Goal: Task Accomplishment & Management: Complete application form

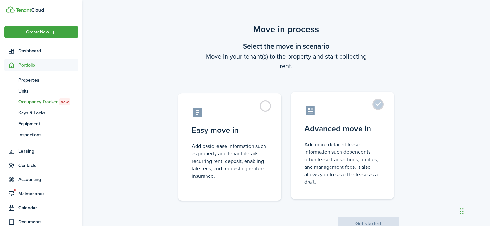
click at [378, 103] on label "Advanced move in Add more detailed lease information such dependents, other lea…" at bounding box center [342, 146] width 103 height 108
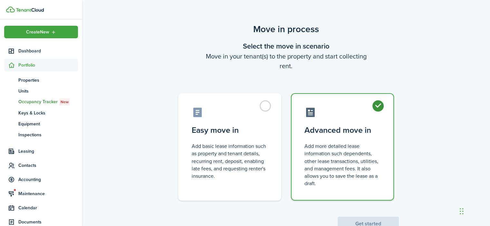
radio input "true"
click at [369, 221] on button "Get started" at bounding box center [367, 224] width 61 height 14
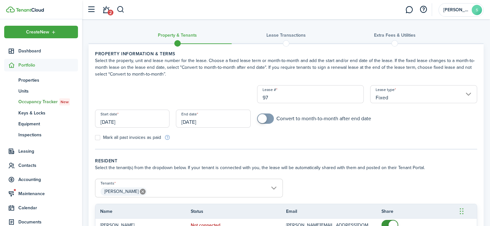
click at [164, 96] on loading-skeleton at bounding box center [173, 94] width 156 height 18
click at [178, 95] on input "Property" at bounding box center [173, 94] width 156 height 18
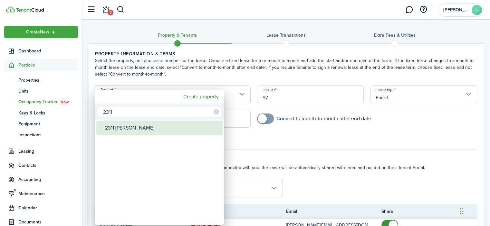
type input "2311"
click at [135, 126] on div "2311 [PERSON_NAME]" at bounding box center [162, 128] width 114 height 15
type input "2311 [PERSON_NAME]"
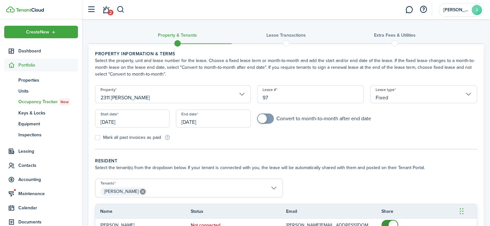
click at [138, 123] on input "[DATE]" at bounding box center [132, 119] width 74 height 18
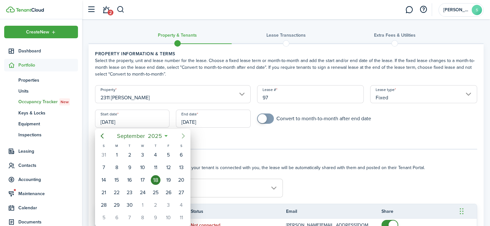
click at [183, 138] on icon "Next page" at bounding box center [183, 136] width 8 height 8
click at [140, 154] on div "1" at bounding box center [142, 155] width 10 height 10
type input "[DATE]"
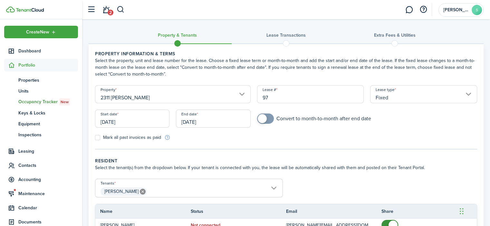
click at [217, 123] on input "[DATE]" at bounding box center [213, 119] width 74 height 18
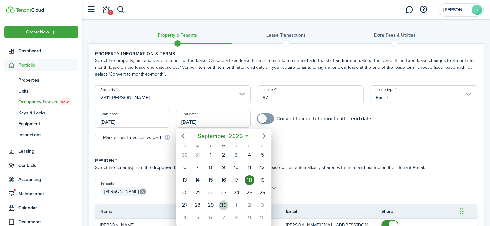
click at [222, 204] on div "30" at bounding box center [224, 206] width 10 height 10
type input "[DATE]"
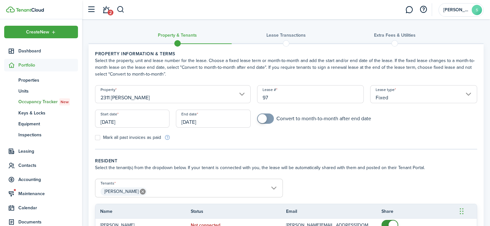
click at [281, 141] on tc-wizard-step "Property information & terms Select the property, unit and lease number for the…" at bounding box center [286, 100] width 382 height 99
checkbox input "true"
click at [264, 120] on span at bounding box center [262, 118] width 9 height 9
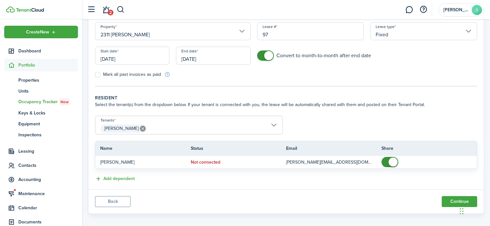
scroll to position [64, 0]
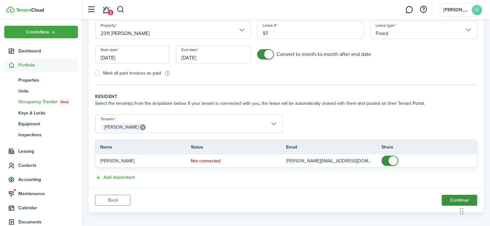
click at [449, 202] on button "Continue" at bounding box center [458, 200] width 35 height 11
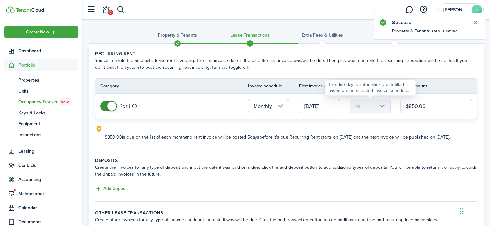
drag, startPoint x: 433, startPoint y: 104, endPoint x: 363, endPoint y: 104, distance: 69.9
click at [363, 104] on tr "Rent Monthly [DATE] 1st $850.00" at bounding box center [285, 106] width 381 height 25
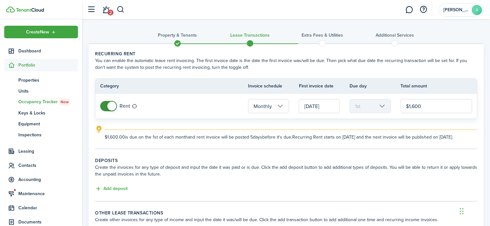
click at [332, 107] on input "[DATE]" at bounding box center [318, 106] width 41 height 14
type input "$1,600.00"
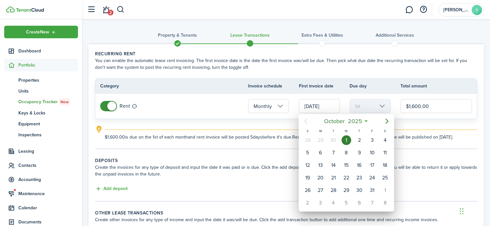
click at [334, 67] on div at bounding box center [244, 112] width 593 height 329
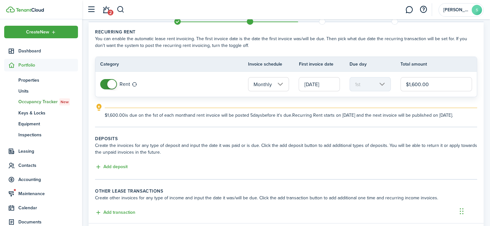
scroll to position [64, 0]
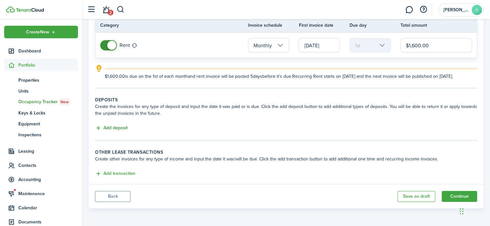
click at [114, 129] on button "Add deposit" at bounding box center [111, 128] width 33 height 7
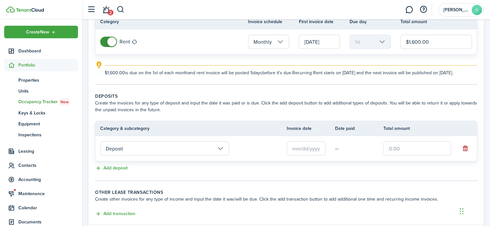
click at [308, 155] on input "text" at bounding box center [306, 149] width 39 height 14
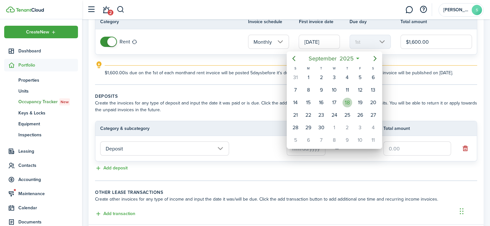
click at [349, 102] on div "18" at bounding box center [347, 103] width 10 height 10
type input "[DATE]"
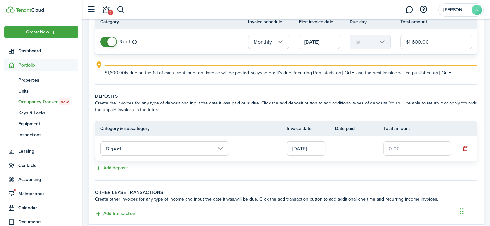
click at [406, 156] on input "text" at bounding box center [417, 149] width 68 height 14
type input "$1,600.00"
click at [414, 121] on lease-classic-deposit "Deposits Create the invoices for any type of deposit and input the date it was …" at bounding box center [286, 133] width 382 height 80
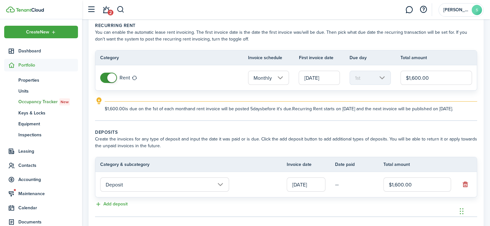
scroll to position [13, 0]
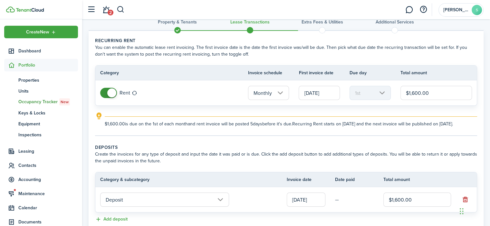
click at [335, 96] on input "[DATE]" at bounding box center [318, 93] width 41 height 14
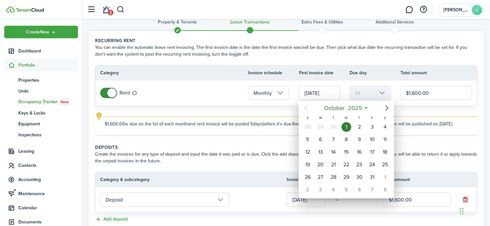
click at [435, 113] on div at bounding box center [244, 112] width 593 height 329
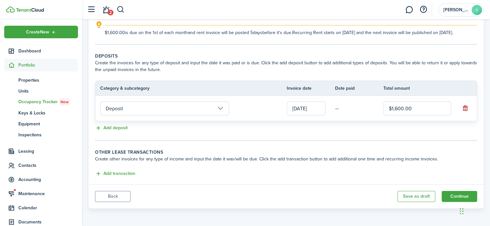
scroll to position [110, 0]
click at [459, 194] on button "Continue" at bounding box center [458, 196] width 35 height 11
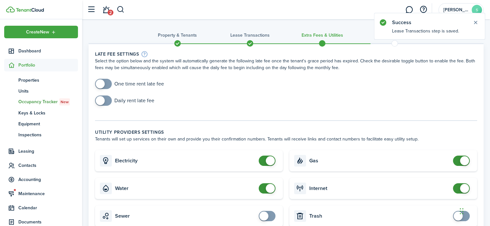
checkbox input "true"
click at [103, 81] on span at bounding box center [100, 84] width 9 height 9
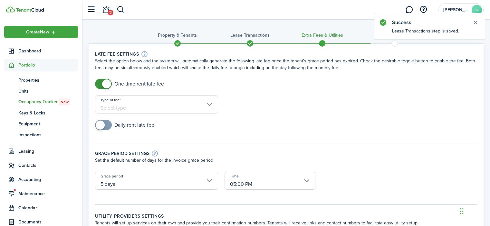
checkbox input "true"
click at [103, 121] on span at bounding box center [103, 125] width 6 height 10
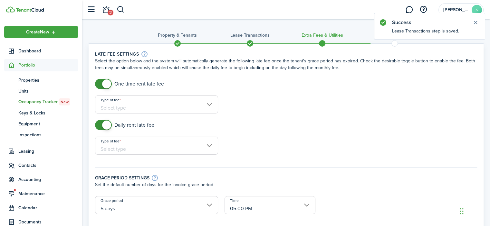
click at [142, 107] on input "Type of fee" at bounding box center [156, 105] width 123 height 18
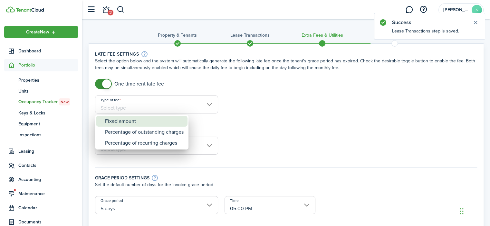
click at [143, 121] on div "Fixed amount" at bounding box center [144, 121] width 79 height 11
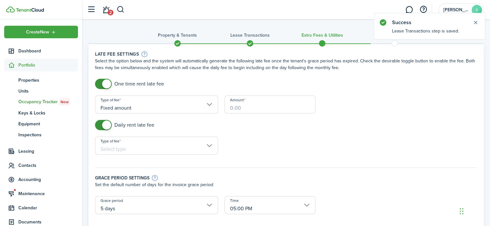
click at [266, 103] on input "Amount" at bounding box center [269, 105] width 91 height 18
click at [120, 108] on input "Fixed amount" at bounding box center [156, 105] width 123 height 18
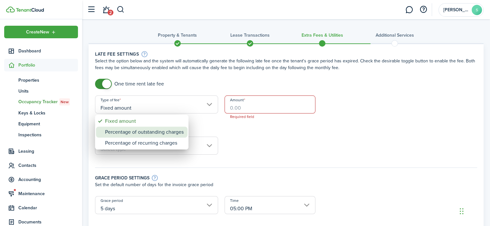
click at [140, 133] on div "Percentage of outstanding charges" at bounding box center [144, 132] width 79 height 11
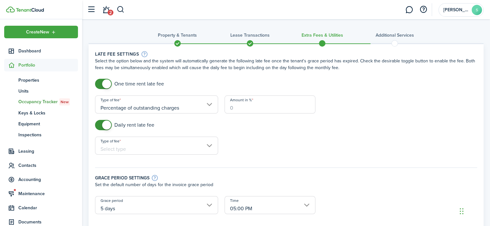
click at [194, 104] on input "Percentage of outstanding charges" at bounding box center [156, 105] width 123 height 18
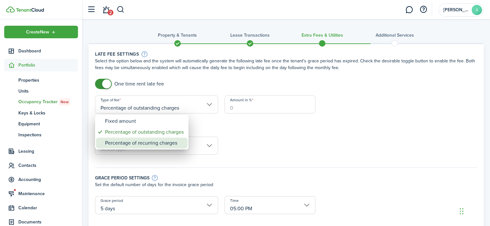
click at [176, 143] on div "Percentage of recurring charges" at bounding box center [144, 143] width 79 height 11
type input "Percentage of recurring charges"
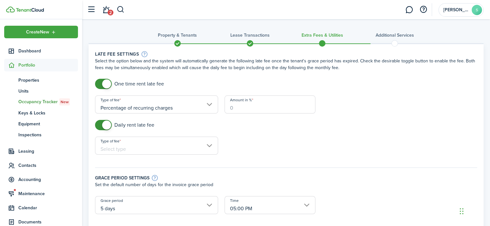
click at [252, 107] on input "Amount in %" at bounding box center [269, 105] width 91 height 18
click at [149, 144] on input "Type of fee" at bounding box center [156, 146] width 123 height 18
type input "10"
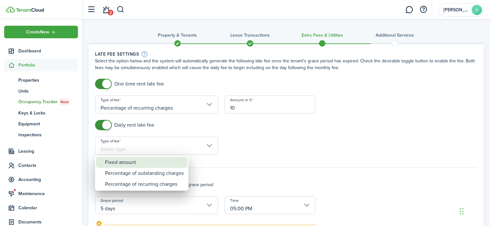
click at [166, 159] on div "Fixed amount" at bounding box center [144, 162] width 79 height 11
type input "Fixed amount"
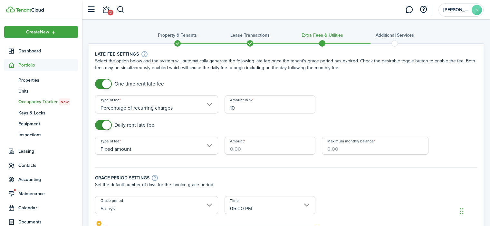
click at [274, 146] on input "Amount" at bounding box center [269, 146] width 91 height 18
type input "$10.00"
click at [375, 149] on input "Maximum monthly balance" at bounding box center [375, 146] width 107 height 18
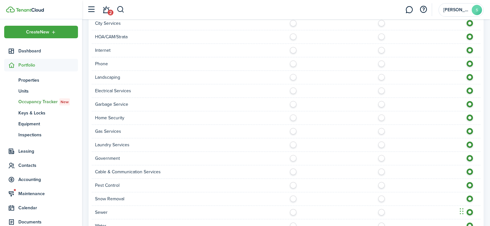
scroll to position [476, 0]
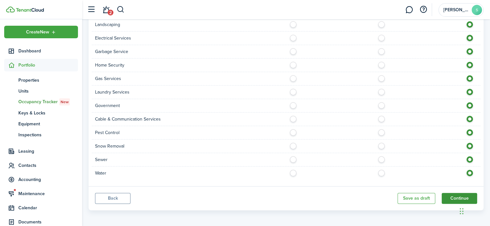
type input "$500.00"
click at [448, 194] on button "Continue" at bounding box center [458, 198] width 35 height 11
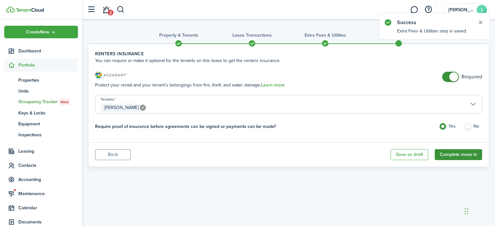
click at [455, 156] on button "Complete move in" at bounding box center [457, 154] width 47 height 11
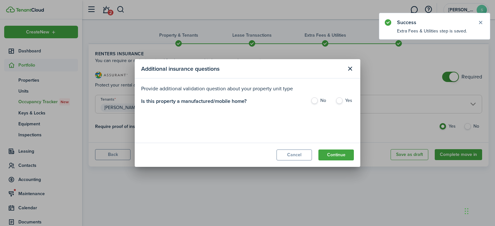
drag, startPoint x: 341, startPoint y: 100, endPoint x: 339, endPoint y: 107, distance: 7.2
click at [341, 99] on label "Yes" at bounding box center [344, 103] width 18 height 10
radio input "true"
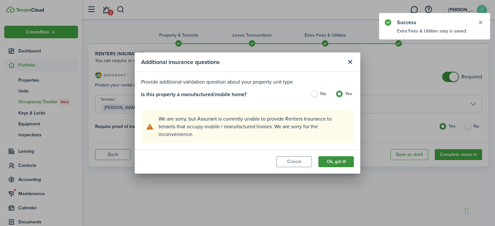
click at [337, 166] on button "Ok, got it!" at bounding box center [335, 161] width 35 height 11
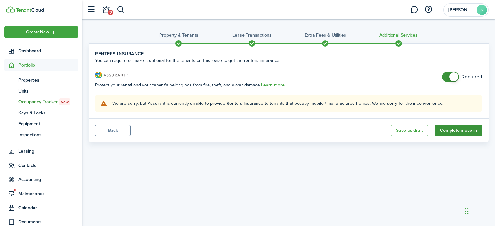
click at [470, 132] on button "Complete move in" at bounding box center [457, 130] width 47 height 11
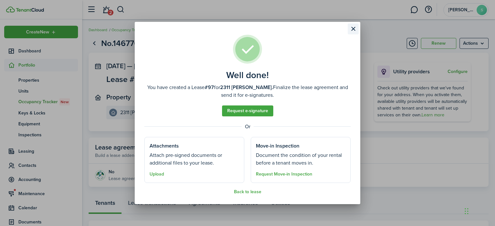
click at [353, 31] on button "Close modal" at bounding box center [352, 29] width 11 height 11
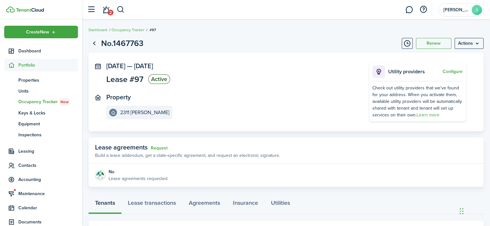
click at [267, 90] on panel-main-inner "[DATE] — [DATE] Lease #97 Active Property 2311 [PERSON_NAME]" at bounding box center [227, 90] width 243 height 57
click at [202, 205] on link "Agreements" at bounding box center [204, 204] width 44 height 19
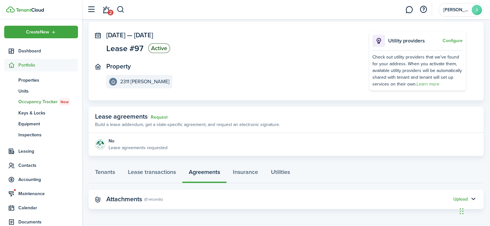
drag, startPoint x: 179, startPoint y: 193, endPoint x: 166, endPoint y: 201, distance: 15.4
click at [176, 195] on panel-main-header "Attachments (0 records) Upload" at bounding box center [286, 199] width 395 height 19
click at [156, 202] on panel-main-subtitle "(0 records)" at bounding box center [153, 200] width 18 height 6
click at [144, 201] on panel-main-header "Attachments (0 records) Upload" at bounding box center [286, 199] width 395 height 19
click at [161, 165] on link "Lease transactions" at bounding box center [151, 173] width 61 height 19
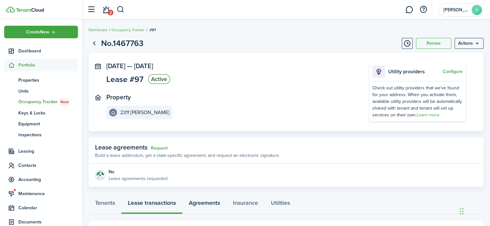
click at [209, 203] on link "Agreements" at bounding box center [204, 204] width 44 height 19
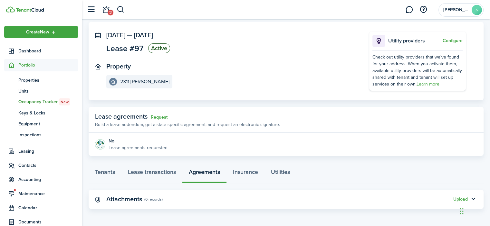
drag, startPoint x: 486, startPoint y: 179, endPoint x: 486, endPoint y: 196, distance: 17.1
click at [30, 7] on landlord-dashboard "Create New Dashboard Portfolio pt Properties un Units oc Occupancy Tracker New …" at bounding box center [245, 82] width 490 height 226
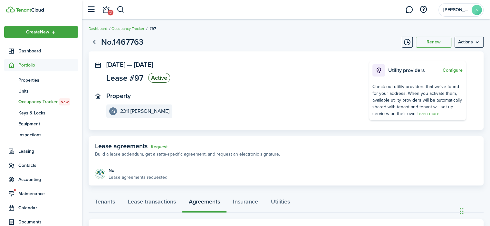
scroll to position [0, 0]
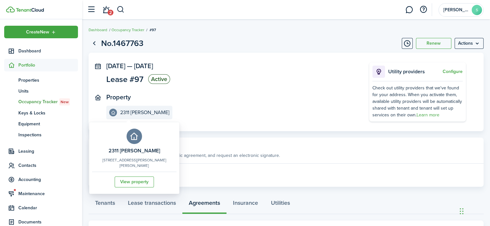
click at [133, 116] on e-details-info-label "2311 [PERSON_NAME]" at bounding box center [139, 113] width 66 height 14
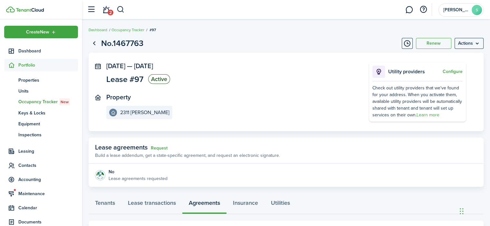
drag, startPoint x: 276, startPoint y: 75, endPoint x: 263, endPoint y: 61, distance: 18.5
click at [276, 74] on panel-main-section "[DATE] — [DATE] Lease #97 Active" at bounding box center [227, 74] width 243 height 24
click at [120, 10] on button "button" at bounding box center [121, 9] width 8 height 11
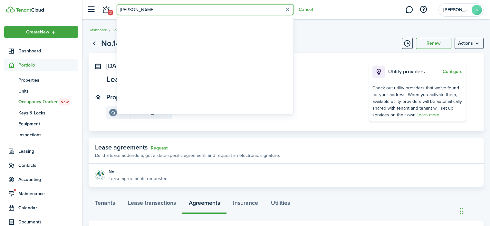
type input "[PERSON_NAME]"
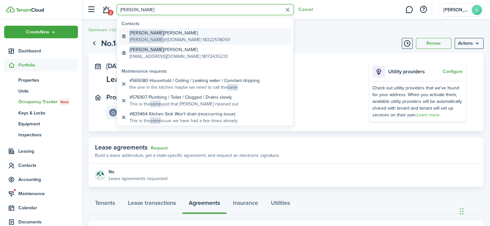
click at [156, 37] on global-search-item-description "[PERSON_NAME] @[DOMAIN_NAME] 18322578059" at bounding box center [179, 39] width 100 height 7
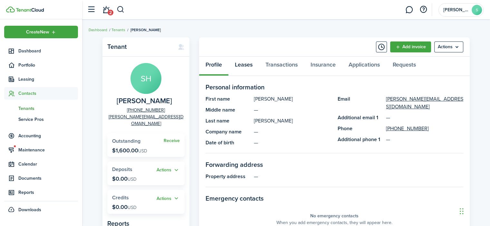
click at [248, 65] on link "Leases" at bounding box center [243, 66] width 31 height 19
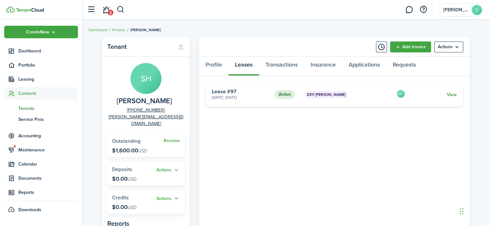
click at [449, 96] on link "View" at bounding box center [452, 94] width 10 height 7
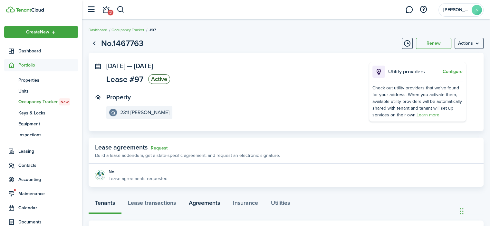
click at [216, 204] on link "Agreements" at bounding box center [204, 204] width 44 height 19
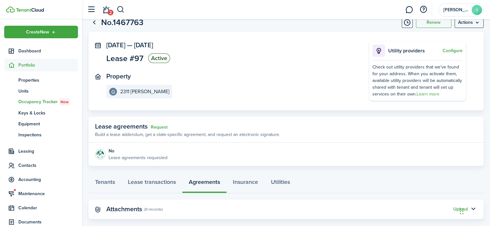
scroll to position [31, 0]
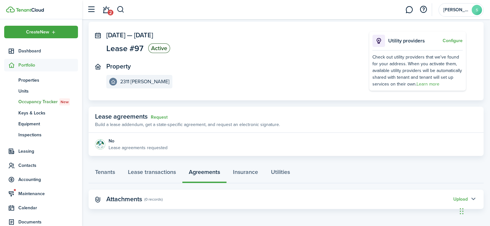
click at [473, 194] on button "button" at bounding box center [472, 199] width 11 height 11
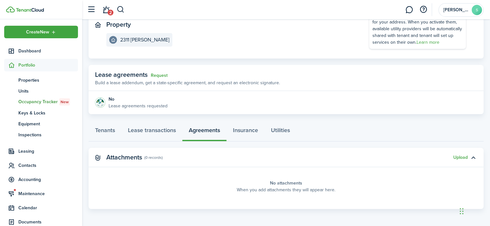
scroll to position [73, 0]
click at [277, 180] on panel-main-placeholder-title "No attachments" at bounding box center [286, 183] width 32 height 7
click at [353, 185] on panel-main-placeholder "No attachments When you add attachments they will appear here." at bounding box center [285, 187] width 359 height 26
click at [312, 188] on panel-main-placeholder-description "When you add attachments they will appear here." at bounding box center [286, 189] width 99 height 7
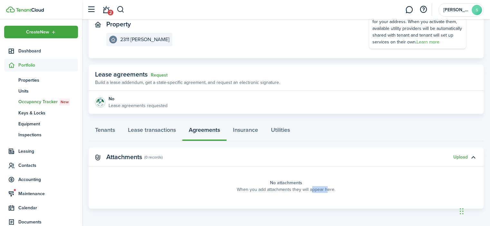
click at [312, 188] on panel-main-placeholder-description "When you add attachments they will appear here." at bounding box center [286, 189] width 99 height 7
click at [263, 193] on panel-main-placeholder "No attachments When you add attachments they will appear here." at bounding box center [285, 187] width 359 height 26
click at [283, 196] on panel-main-placeholder "No attachments When you add attachments they will appear here." at bounding box center [285, 187] width 359 height 26
click at [299, 198] on panel-main-placeholder "No attachments When you add attachments they will appear here." at bounding box center [285, 187] width 359 height 26
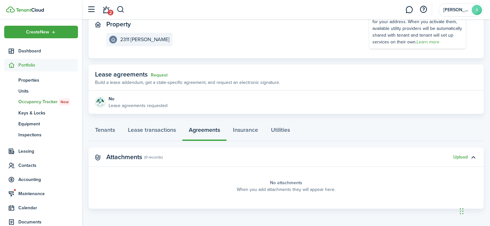
click at [310, 196] on panel-main-placeholder "No attachments When you add attachments they will appear here." at bounding box center [285, 187] width 359 height 26
click at [319, 184] on panel-main-placeholder "No attachments When you add attachments they will appear here." at bounding box center [285, 187] width 359 height 26
click at [458, 158] on button "Upload" at bounding box center [460, 157] width 14 height 5
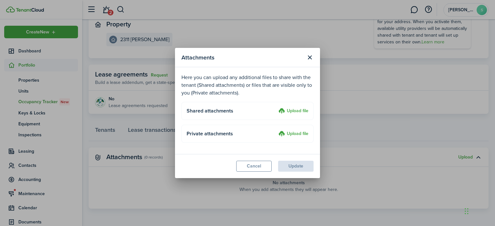
click at [297, 110] on label "Upload file" at bounding box center [293, 112] width 30 height 8
click at [276, 108] on input "Upload file" at bounding box center [276, 108] width 0 height 0
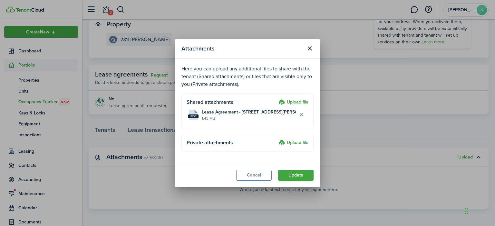
click at [303, 173] on button "Update" at bounding box center [295, 175] width 35 height 11
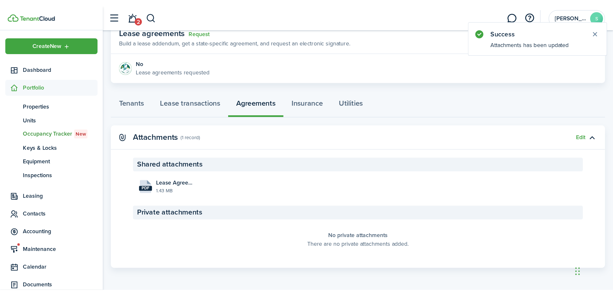
scroll to position [0, 0]
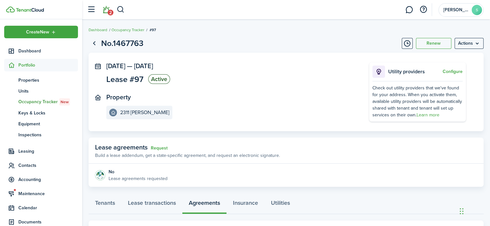
click at [109, 7] on link "2" at bounding box center [106, 10] width 12 height 16
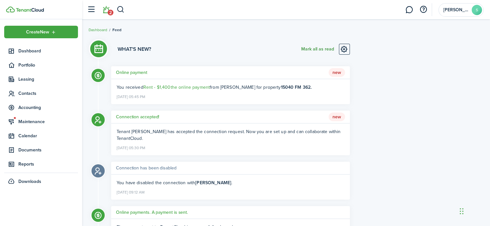
click at [312, 48] on button "Mark all as read" at bounding box center [317, 49] width 33 height 11
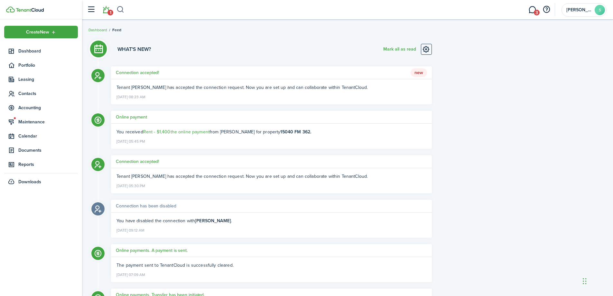
click at [117, 10] on button "button" at bounding box center [121, 9] width 8 height 11
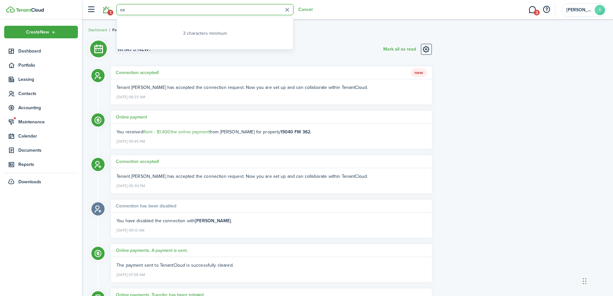
type input "sa"
click at [265, 91] on div "Tenant [PERSON_NAME] has accepted the connection request. Now you are set up an…" at bounding box center [271, 91] width 321 height 25
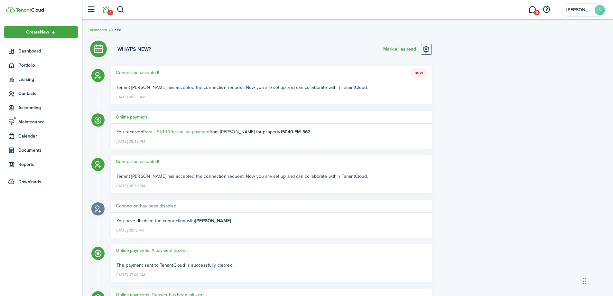
click at [402, 51] on button "Mark all as read" at bounding box center [399, 49] width 33 height 11
click at [119, 7] on button "button" at bounding box center [121, 9] width 8 height 11
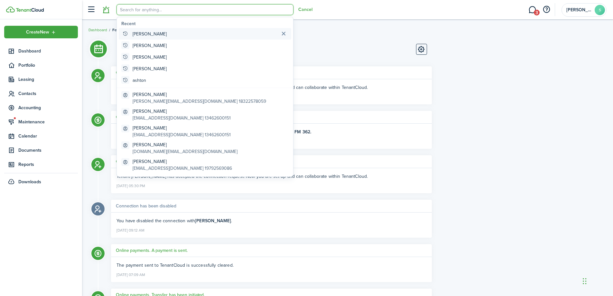
click at [144, 35] on global-search-item "[PERSON_NAME]" at bounding box center [205, 34] width 173 height 12
type input "[PERSON_NAME]"
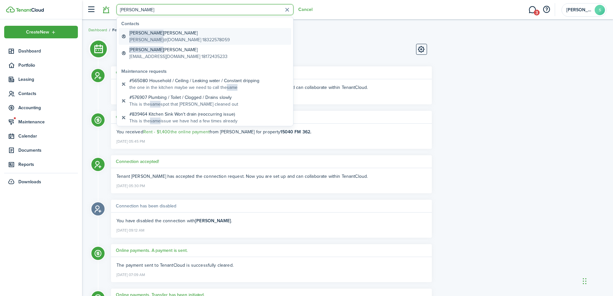
click at [166, 40] on global-search-item-description "[PERSON_NAME] @[DOMAIN_NAME] 18322578059" at bounding box center [179, 39] width 100 height 7
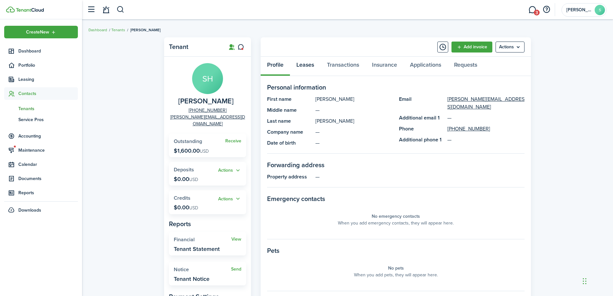
click at [313, 65] on link "Leases" at bounding box center [305, 66] width 31 height 19
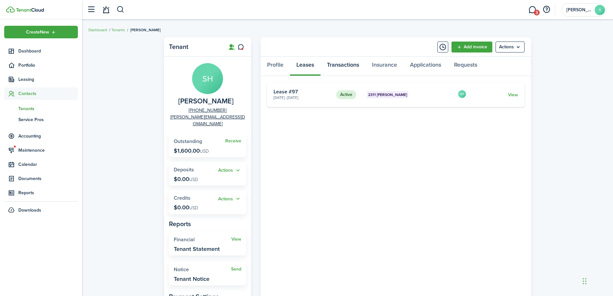
click at [333, 68] on link "Transactions" at bounding box center [343, 66] width 45 height 19
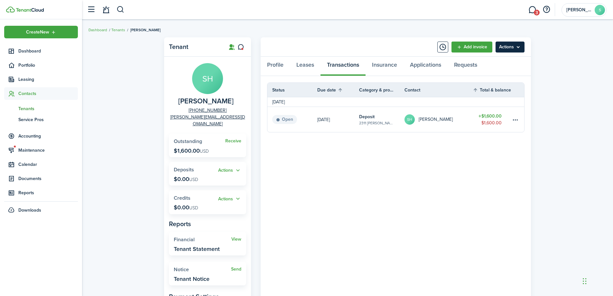
click at [494, 50] on menu-btn "Actions" at bounding box center [510, 47] width 29 height 11
click at [494, 78] on div "Tenant SH [PERSON_NAME] [PHONE_NUMBER] [PERSON_NAME][EMAIL_ADDRESS][DOMAIN_NAME…" at bounding box center [347, 207] width 531 height 347
click at [305, 66] on link "Leases" at bounding box center [305, 66] width 31 height 19
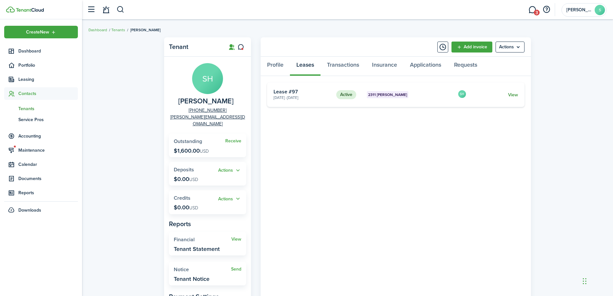
click at [494, 95] on link "View" at bounding box center [513, 94] width 10 height 7
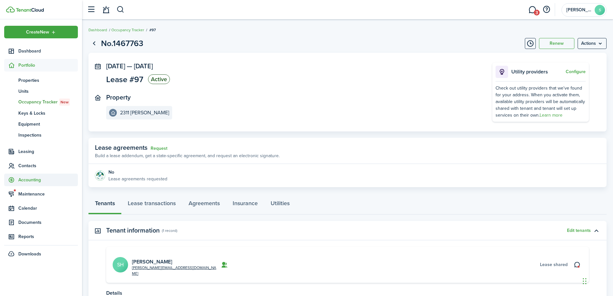
click at [42, 182] on span "Accounting" at bounding box center [48, 179] width 60 height 7
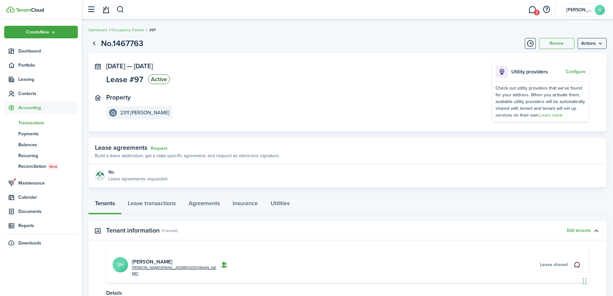
click at [51, 121] on span "Transactions" at bounding box center [48, 122] width 60 height 7
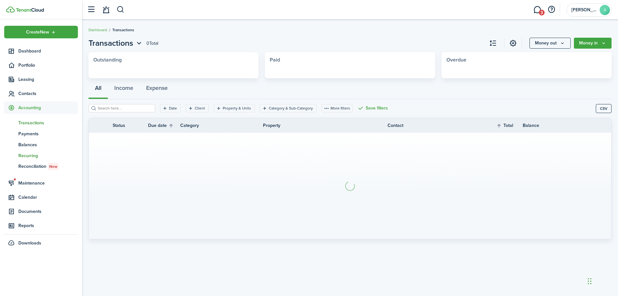
click at [31, 157] on span "Recurring" at bounding box center [48, 155] width 60 height 7
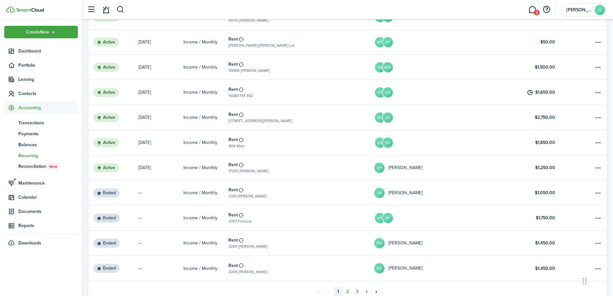
scroll to position [351, 0]
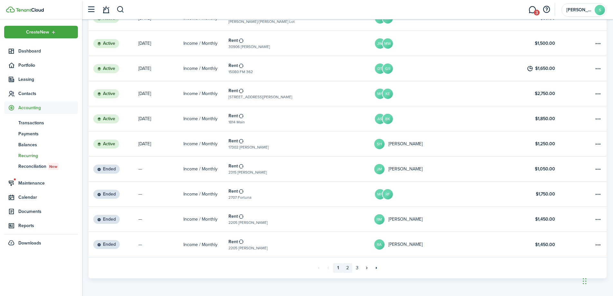
click at [350, 226] on link "2" at bounding box center [348, 268] width 10 height 10
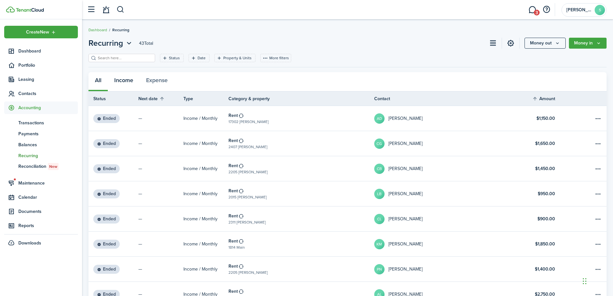
click at [127, 82] on button "Income" at bounding box center [124, 81] width 32 height 19
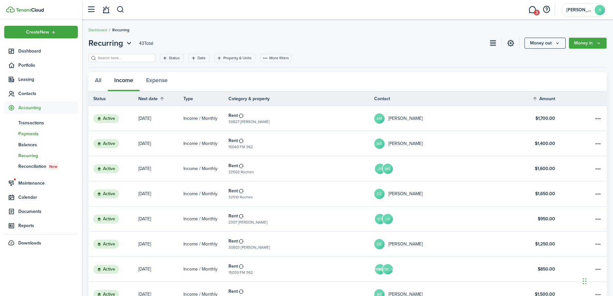
click at [33, 131] on span "Payments" at bounding box center [48, 133] width 60 height 7
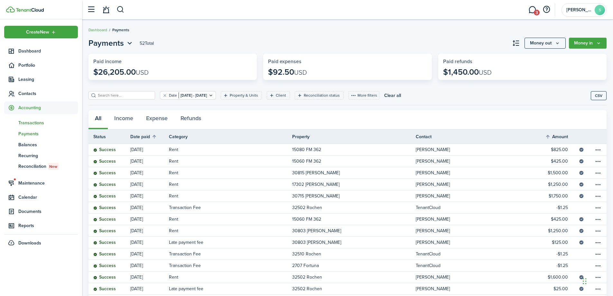
click at [36, 120] on span "Transactions" at bounding box center [48, 122] width 60 height 7
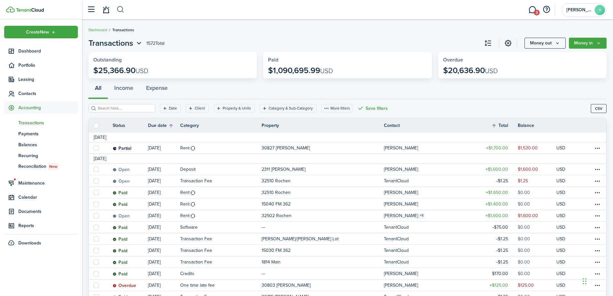
click at [120, 8] on button "button" at bounding box center [121, 9] width 8 height 11
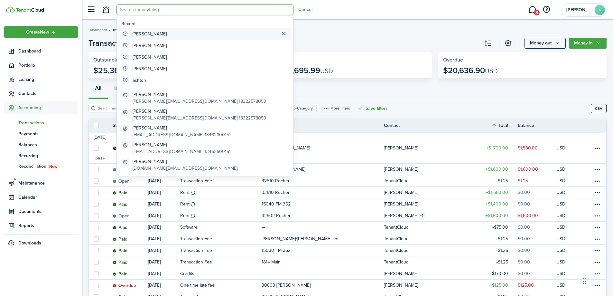
click at [143, 34] on global-search-item "[PERSON_NAME]" at bounding box center [205, 34] width 173 height 12
type input "[PERSON_NAME]"
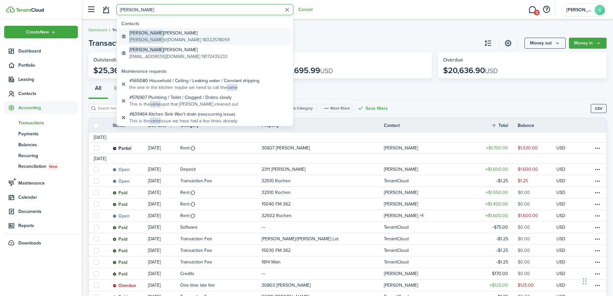
click at [151, 34] on global-search-item-title "[PERSON_NAME]" at bounding box center [179, 33] width 100 height 7
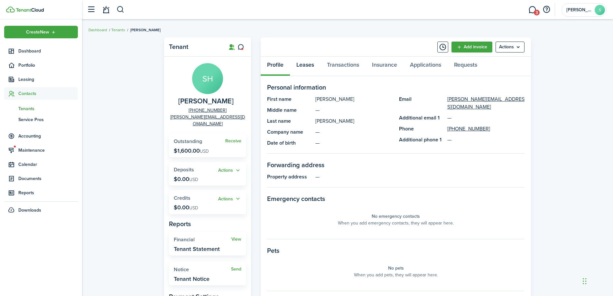
click at [305, 62] on link "Leases" at bounding box center [305, 66] width 31 height 19
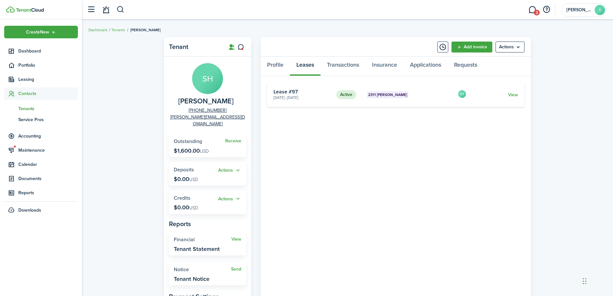
click at [494, 97] on card "Active 2311 [PERSON_NAME] [DATE] - [DATE] Lease #97 SH View" at bounding box center [396, 94] width 258 height 24
click at [494, 94] on link "View" at bounding box center [513, 94] width 10 height 7
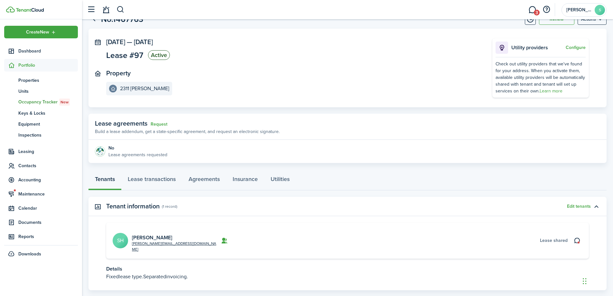
scroll to position [54, 0]
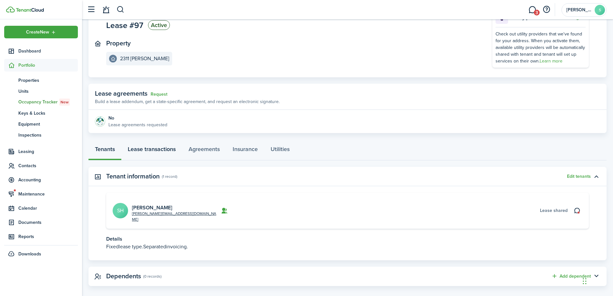
click at [153, 149] on link "Lease transactions" at bounding box center [151, 150] width 61 height 19
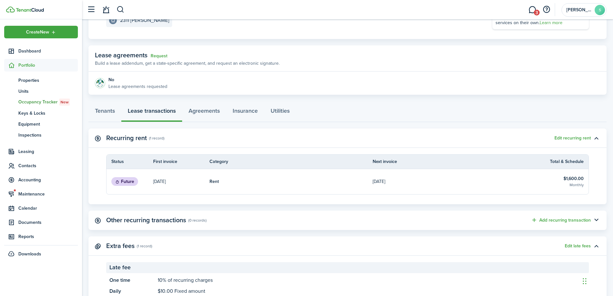
scroll to position [97, 0]
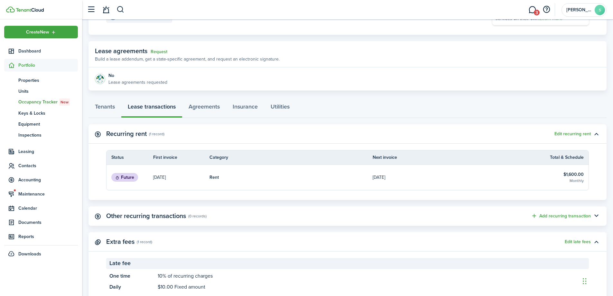
click at [494, 175] on link "$1,600.00 Monthly" at bounding box center [562, 177] width 53 height 25
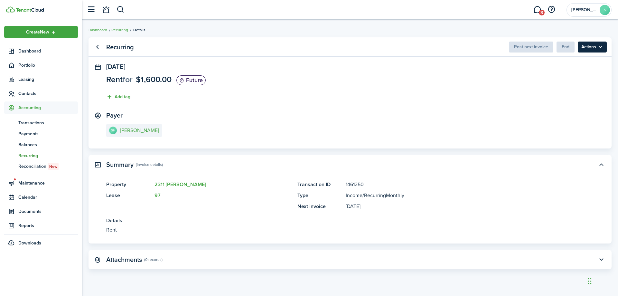
click at [494, 48] on menu-btn "Actions" at bounding box center [592, 47] width 29 height 11
drag, startPoint x: 319, startPoint y: 105, endPoint x: 306, endPoint y: 102, distance: 13.5
click at [319, 105] on panel-main-body "[DATE] Rent for $1,600.00 Future Add tag Payer SH [PERSON_NAME]" at bounding box center [350, 105] width 523 height 85
click at [99, 45] on link "Go back" at bounding box center [97, 47] width 11 height 11
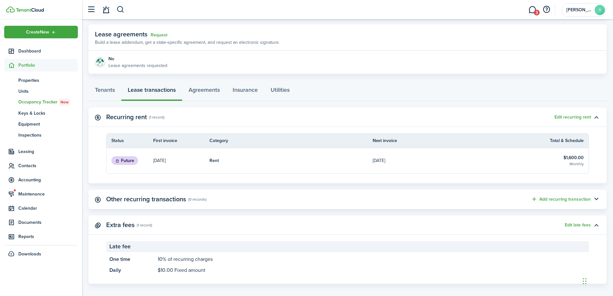
scroll to position [119, 0]
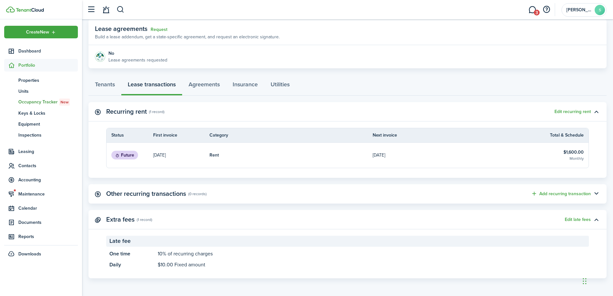
click at [231, 155] on link "Rent" at bounding box center [291, 155] width 163 height 25
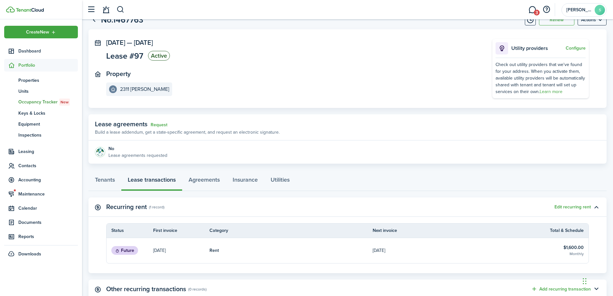
scroll to position [119, 0]
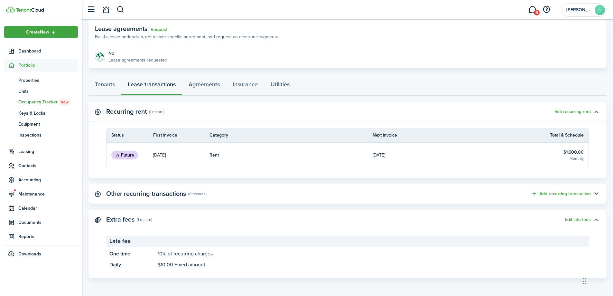
drag, startPoint x: 388, startPoint y: 153, endPoint x: 369, endPoint y: 154, distance: 19.3
click at [369, 154] on link "Rent" at bounding box center [291, 155] width 163 height 25
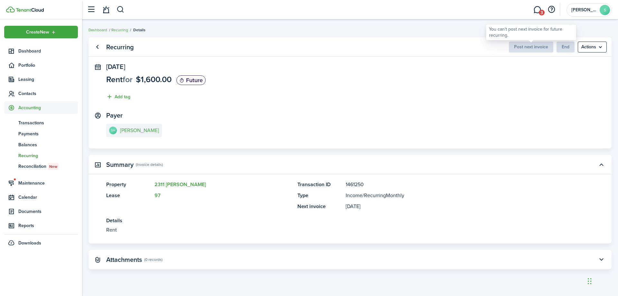
click at [494, 49] on span "Post next invoice" at bounding box center [531, 46] width 44 height 7
click at [494, 48] on span "Post next invoice" at bounding box center [531, 46] width 44 height 7
click at [479, 79] on panel-main-section "[DATE] Rent for $1,600.00 Future Add tag" at bounding box center [350, 83] width 488 height 41
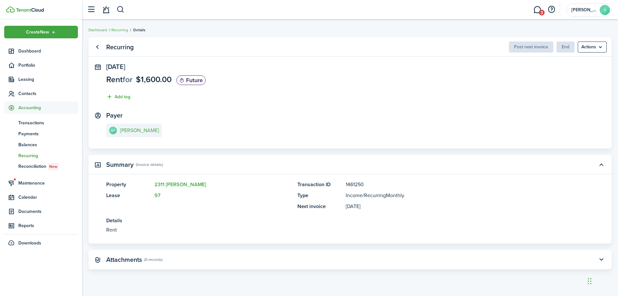
click at [337, 78] on panel-main-section "[DATE] Rent for $1,600.00 Future Add tag" at bounding box center [350, 83] width 488 height 41
click at [420, 137] on panel-main-section "Payer SH [PERSON_NAME]" at bounding box center [350, 125] width 488 height 27
click at [143, 127] on link "SH [PERSON_NAME]" at bounding box center [134, 131] width 56 height 14
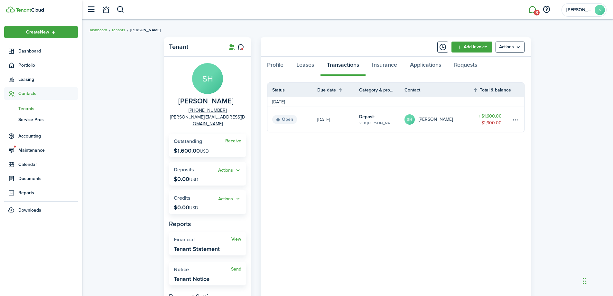
click at [494, 15] on span "3" at bounding box center [537, 13] width 6 height 6
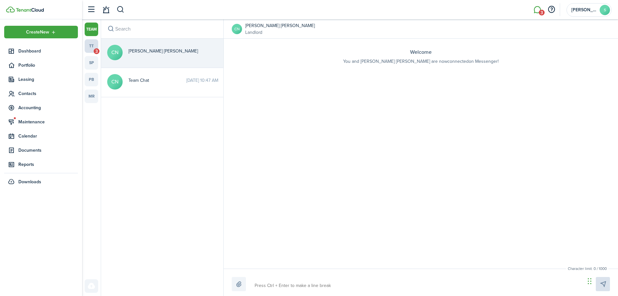
click at [92, 50] on link "tt 3" at bounding box center [92, 46] width 14 height 14
